Goal: Manage account settings

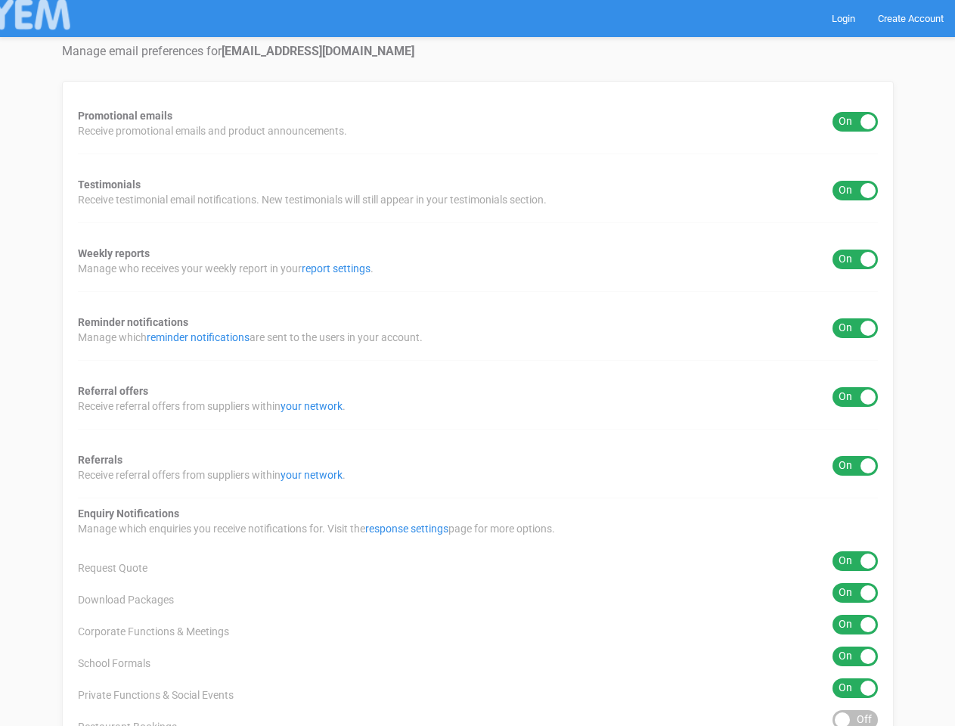
click at [477, 363] on div "Promotional emails ON OFF Receive promotional emails and product announcements.…" at bounding box center [477, 530] width 831 height 899
click at [855, 122] on div "ON OFF" at bounding box center [854, 122] width 45 height 20
click at [855, 190] on div "ON OFF" at bounding box center [854, 191] width 45 height 20
click at [855, 259] on div "ON OFF" at bounding box center [854, 259] width 45 height 20
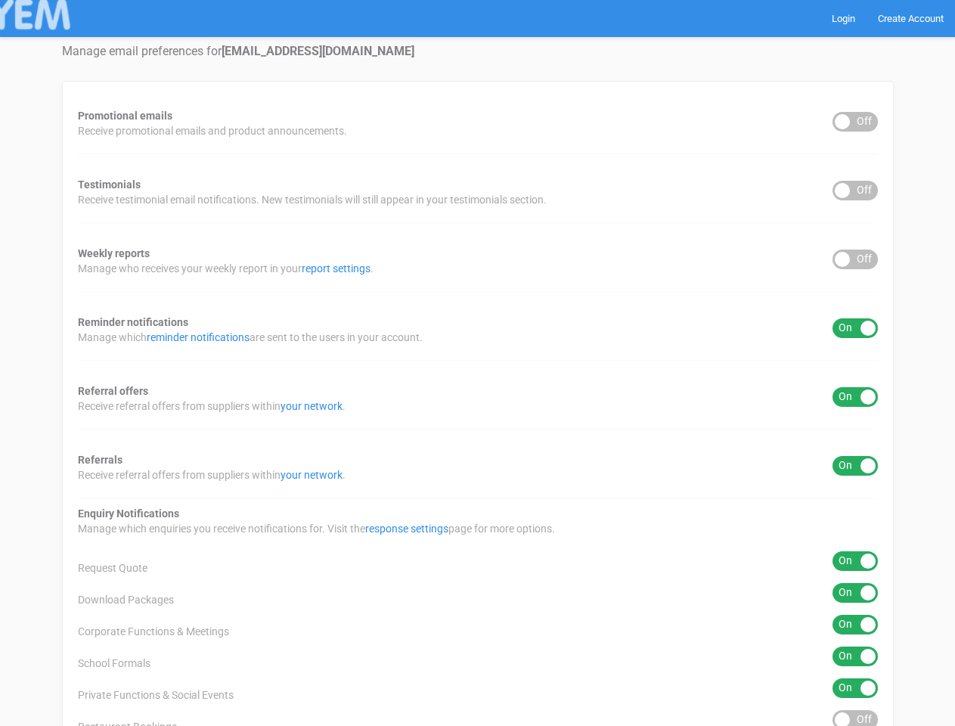
click at [855, 328] on div "ON OFF" at bounding box center [854, 328] width 45 height 20
click at [855, 397] on div "ON OFF" at bounding box center [854, 397] width 45 height 20
click at [855, 466] on div "ON OFF" at bounding box center [854, 466] width 45 height 20
click at [855, 561] on div "ON OFF" at bounding box center [854, 561] width 45 height 20
click at [855, 593] on div "ON OFF" at bounding box center [854, 593] width 45 height 20
